Goal: Find specific page/section

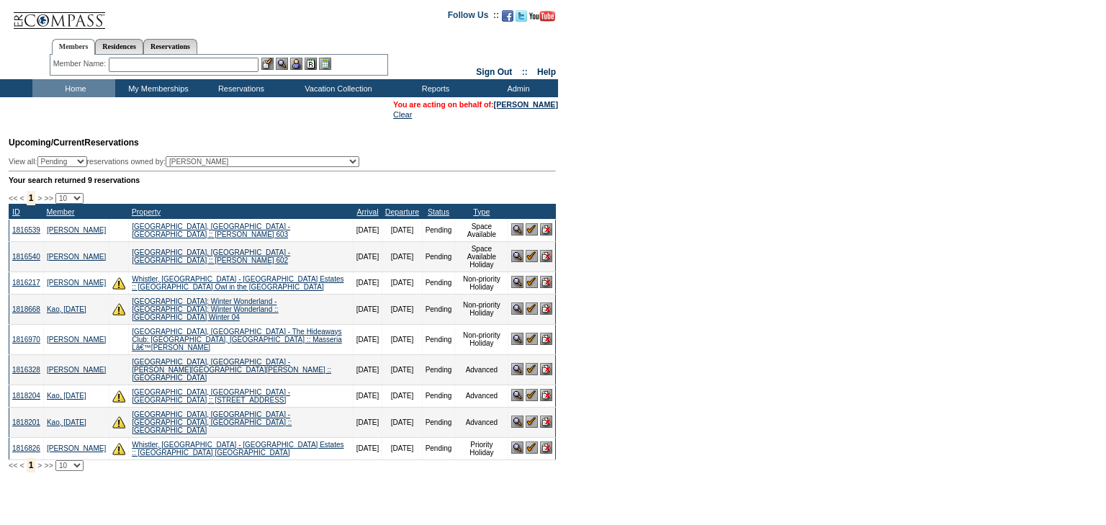
click at [179, 64] on input "text" at bounding box center [184, 65] width 150 height 14
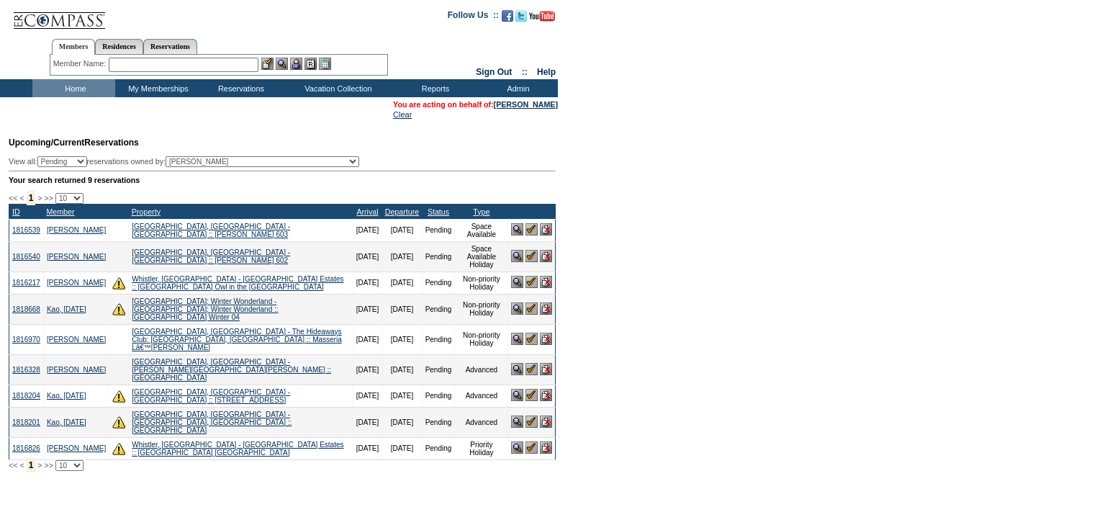
click at [179, 64] on input "text" at bounding box center [184, 65] width 150 height 14
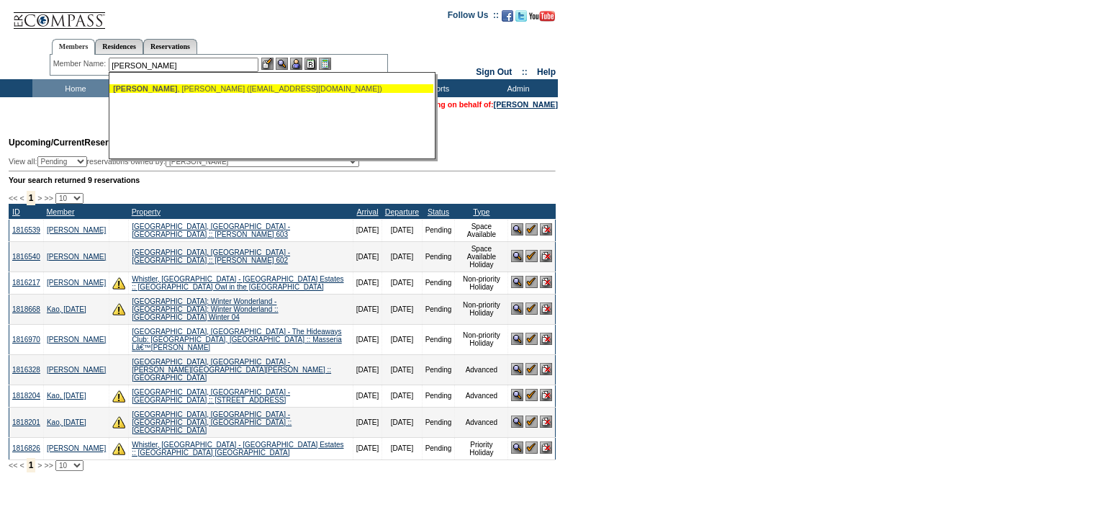
click at [228, 88] on div "[PERSON_NAME] ([EMAIL_ADDRESS][DOMAIN_NAME])" at bounding box center [271, 88] width 317 height 9
type input "[PERSON_NAME] ([EMAIL_ADDRESS][DOMAIN_NAME])"
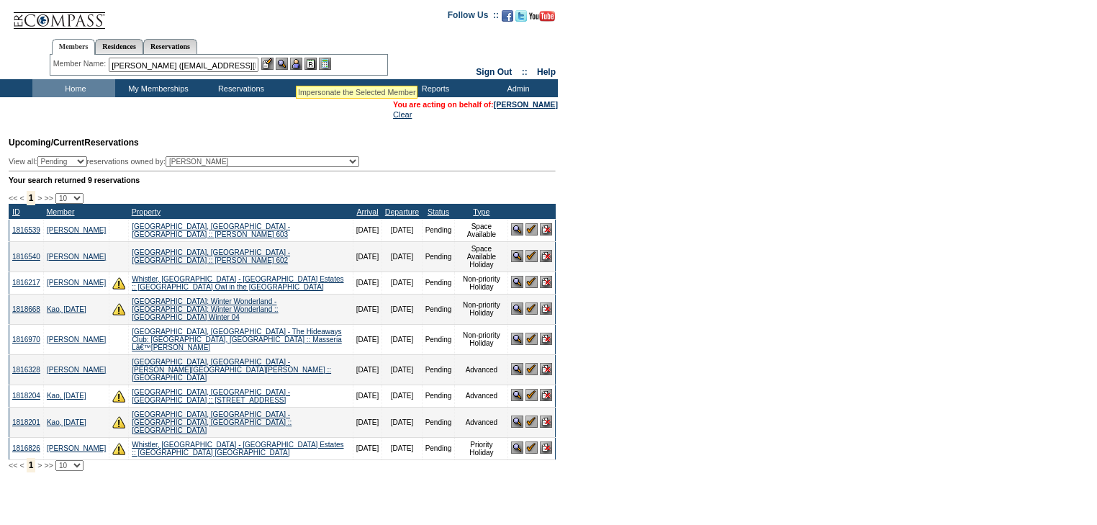
click at [297, 68] on img at bounding box center [296, 64] width 12 height 12
click at [284, 66] on img at bounding box center [282, 64] width 12 height 12
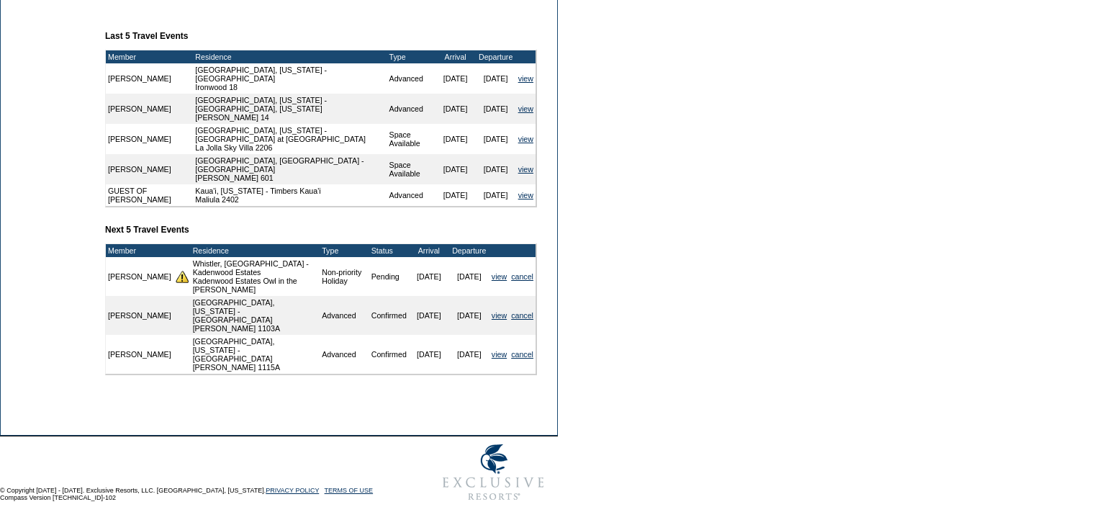
scroll to position [539, 0]
